Goal: Find specific page/section: Find specific page/section

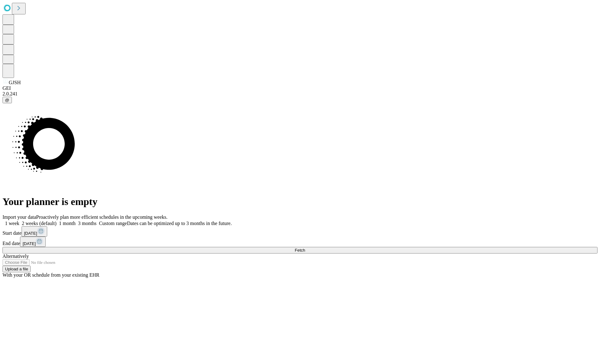
click at [305, 248] on span "Fetch" at bounding box center [300, 250] width 10 height 5
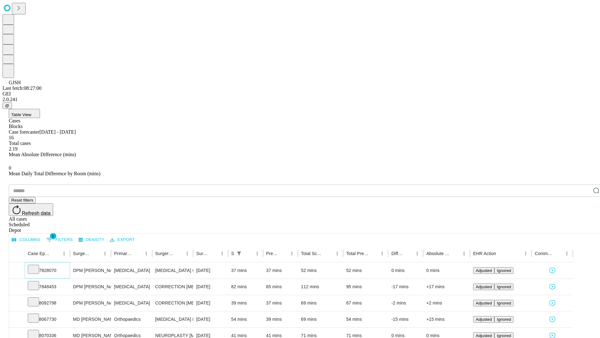
click at [37, 265] on icon at bounding box center [33, 268] width 6 height 6
